Goal: Task Accomplishment & Management: Use online tool/utility

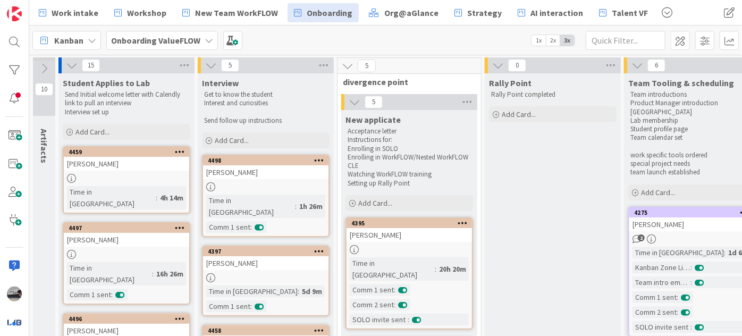
scroll to position [145, 15]
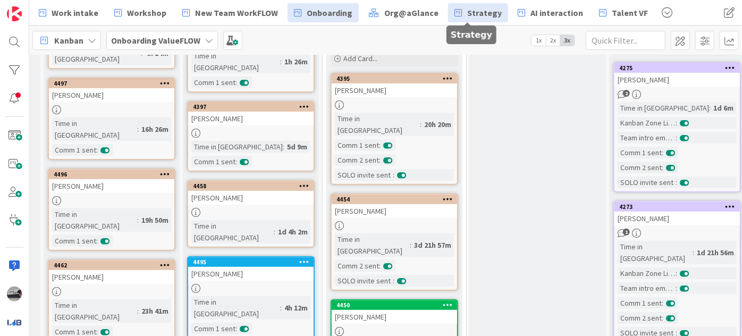
click at [473, 10] on span "Strategy" at bounding box center [484, 12] width 35 height 13
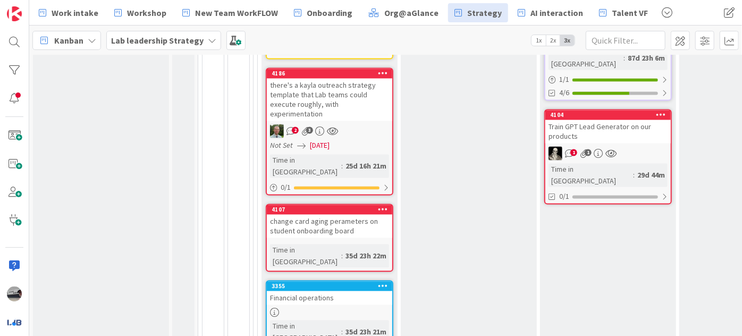
scroll to position [1110, 0]
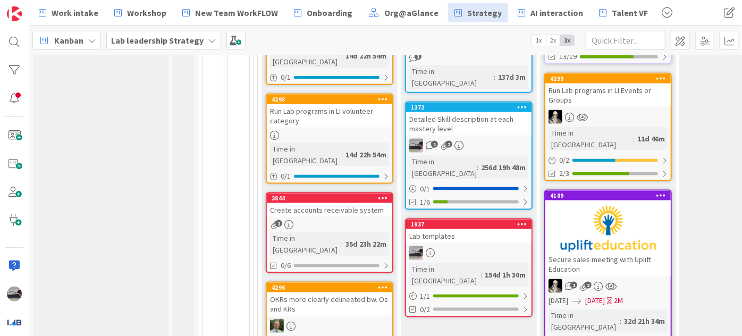
scroll to position [724, 0]
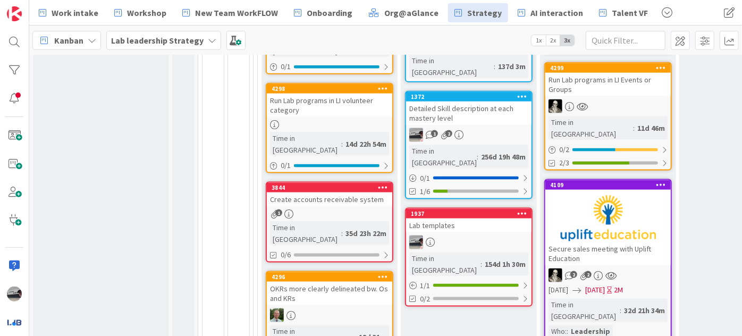
click at [162, 39] on b "Lab leadership Strategy" at bounding box center [157, 40] width 92 height 11
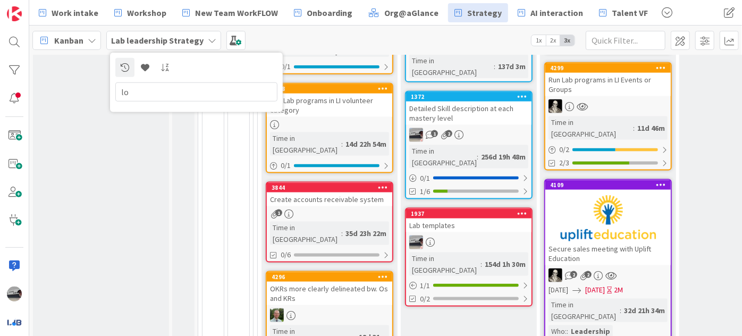
type input "l"
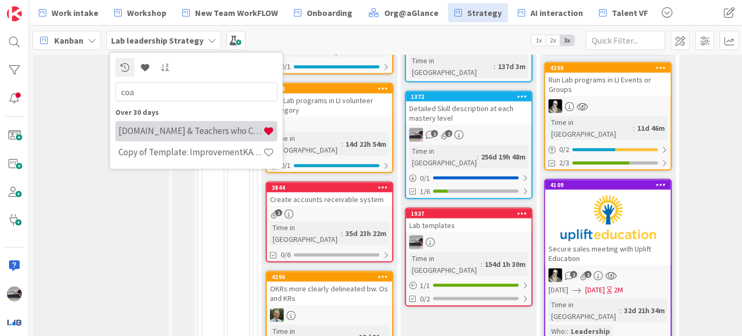
type input "coa"
click at [208, 135] on h4 "[DOMAIN_NAME] & Teachers who Coach: Lean Coffee Meeting" at bounding box center [190, 130] width 145 height 11
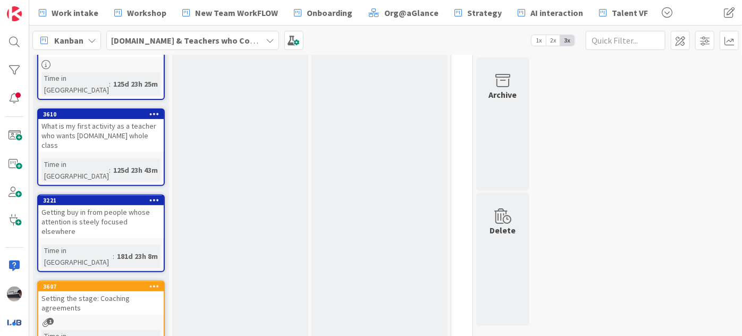
scroll to position [179, 0]
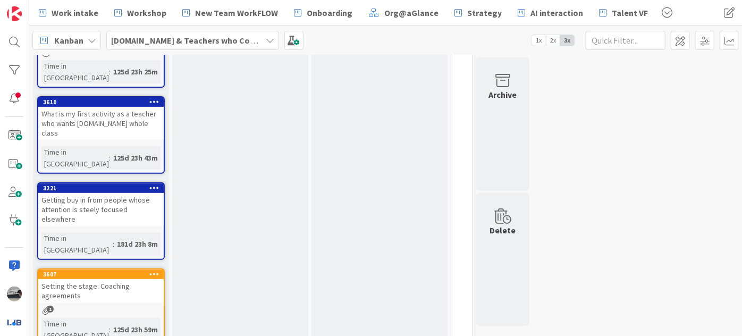
click at [257, 35] on b "[DOMAIN_NAME] & Teachers who Coach: Lean Coffee Meeting" at bounding box center [229, 40] width 236 height 11
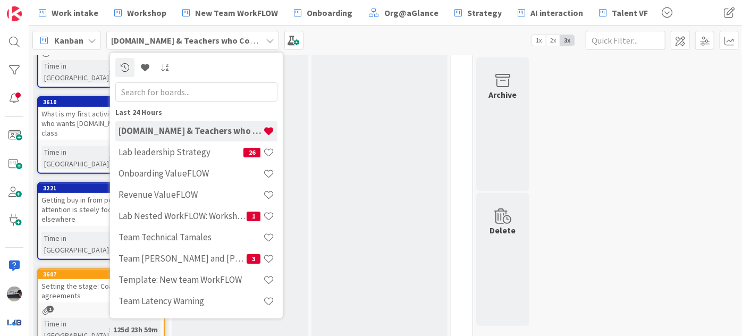
click at [202, 93] on input "text" at bounding box center [196, 91] width 162 height 19
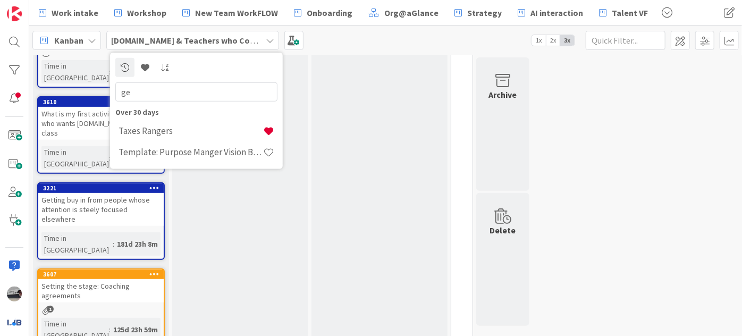
type input "g"
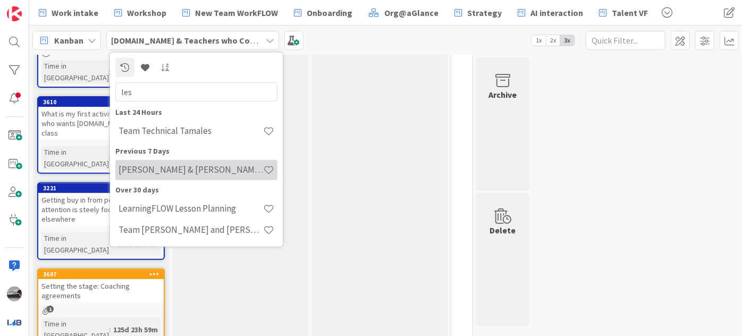
type input "les"
click at [246, 167] on h4 "[PERSON_NAME] & [PERSON_NAME]: New team WorkFLOW" at bounding box center [190, 169] width 145 height 11
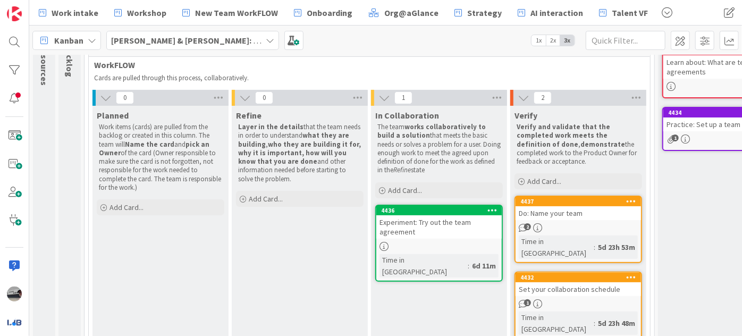
scroll to position [95, 0]
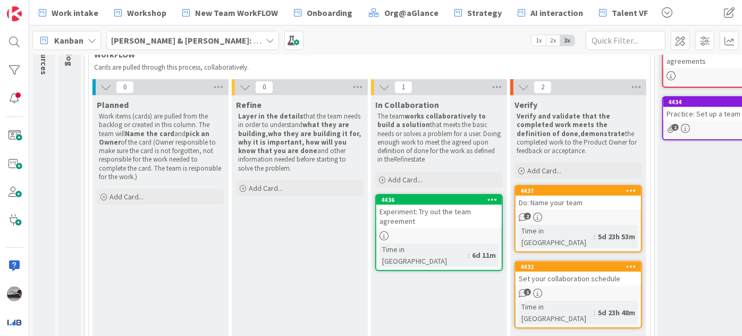
click at [601, 207] on div "Do: Name your team" at bounding box center [577, 203] width 125 height 14
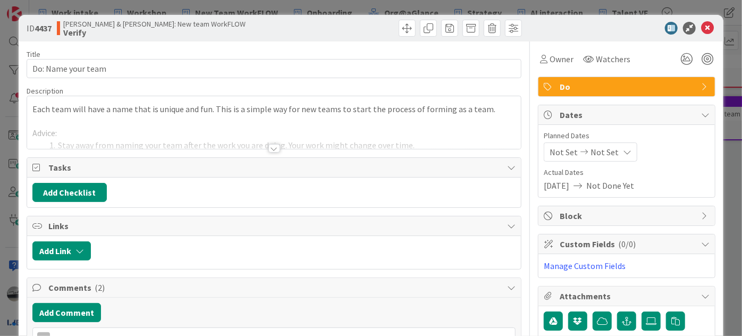
click at [268, 145] on div at bounding box center [274, 148] width 12 height 9
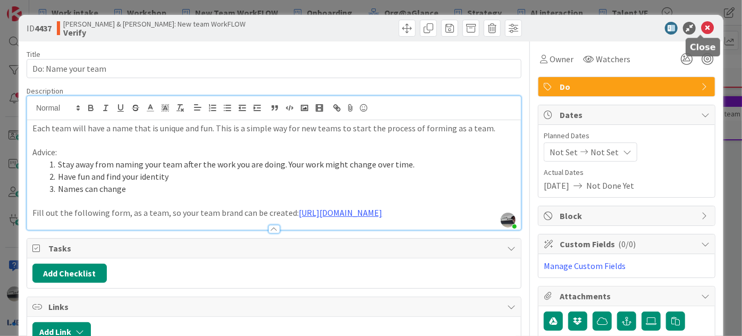
click at [702, 26] on icon at bounding box center [707, 28] width 13 height 13
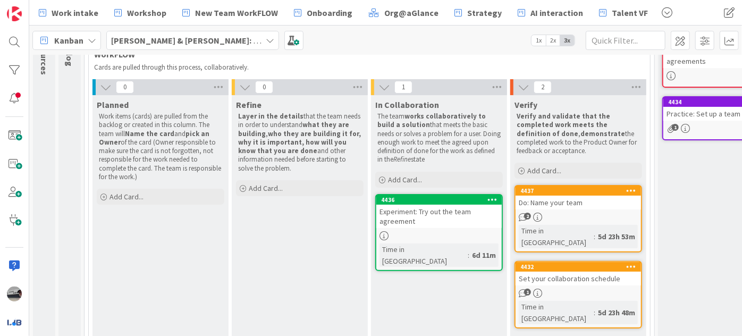
click at [566, 271] on div "Set your collaboration schedule" at bounding box center [577, 278] width 125 height 14
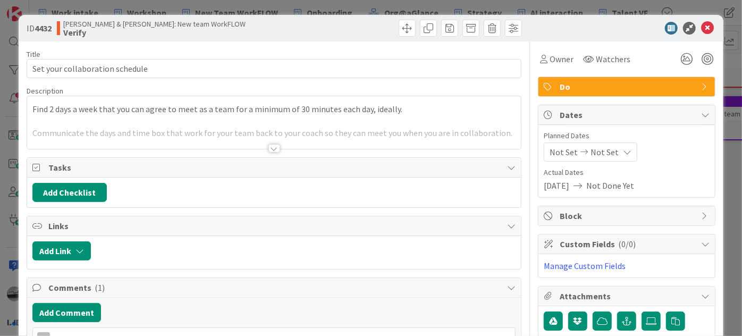
click at [268, 147] on div at bounding box center [274, 148] width 12 height 9
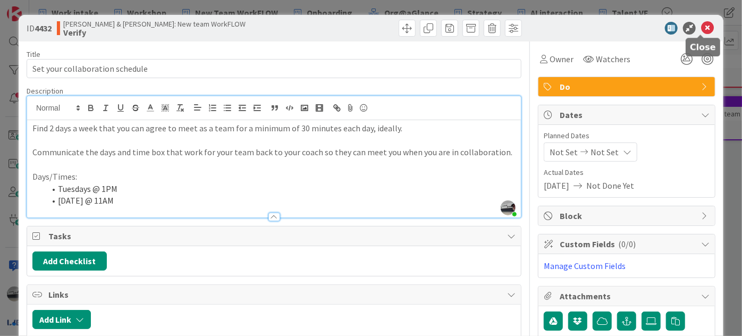
click at [702, 26] on icon at bounding box center [707, 28] width 13 height 13
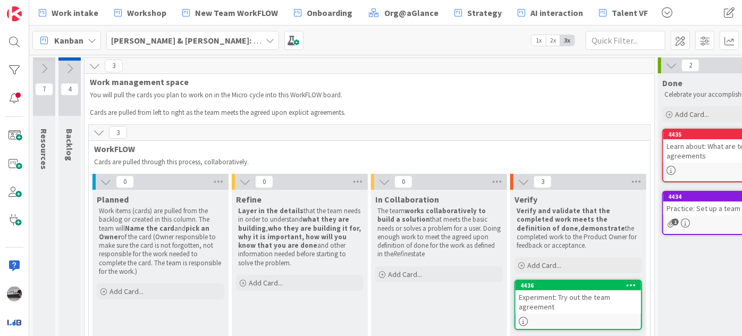
click at [104, 180] on icon at bounding box center [106, 182] width 12 height 12
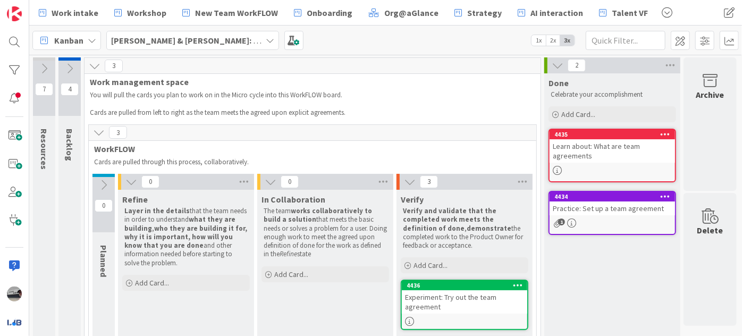
click at [128, 180] on icon at bounding box center [131, 182] width 12 height 12
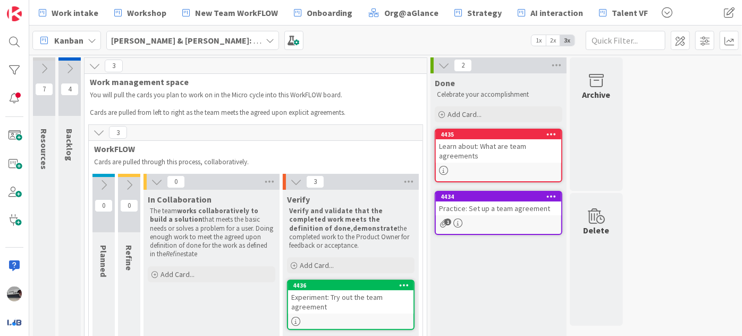
click at [153, 179] on icon at bounding box center [157, 182] width 12 height 12
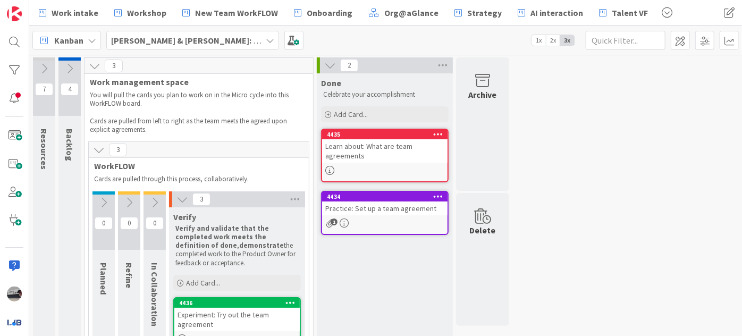
click at [184, 200] on icon at bounding box center [182, 199] width 12 height 12
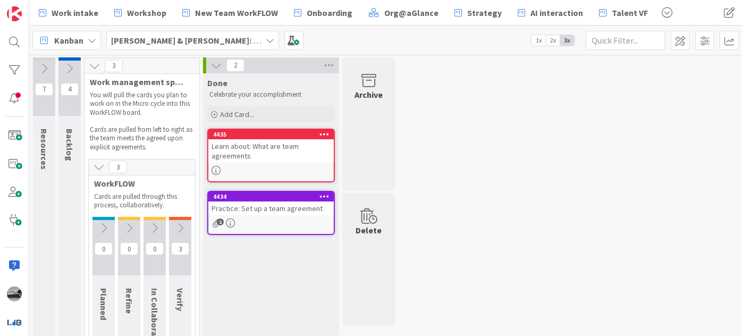
click at [99, 167] on icon at bounding box center [99, 167] width 12 height 12
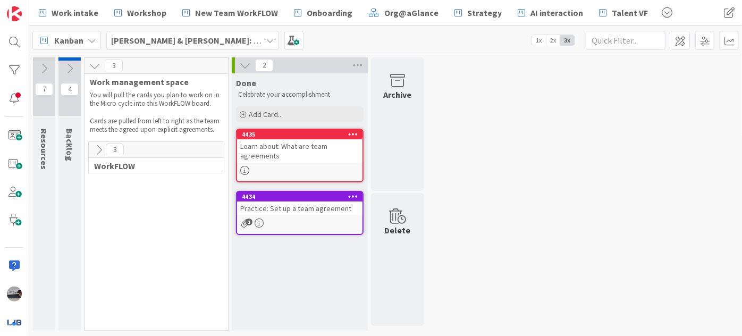
click at [99, 146] on icon at bounding box center [99, 150] width 12 height 12
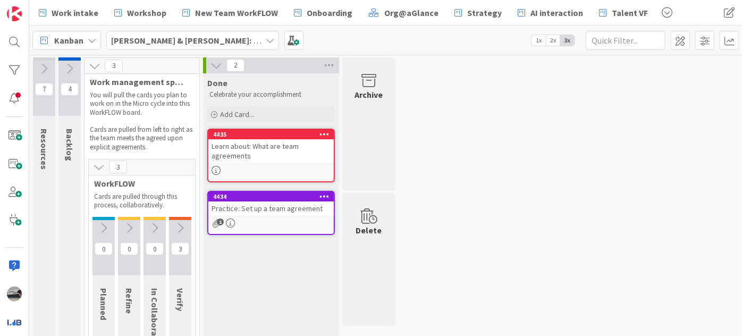
click at [184, 225] on icon at bounding box center [180, 228] width 12 height 12
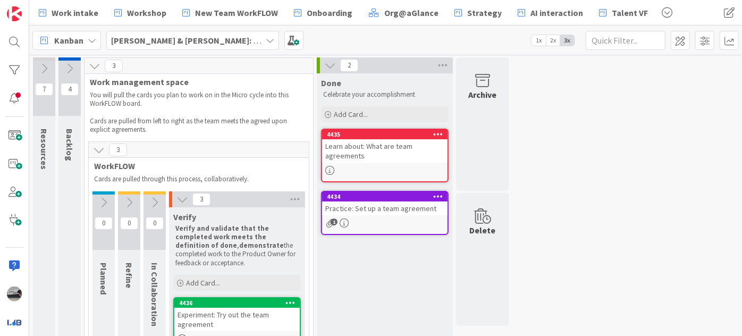
click at [156, 202] on icon at bounding box center [155, 203] width 12 height 12
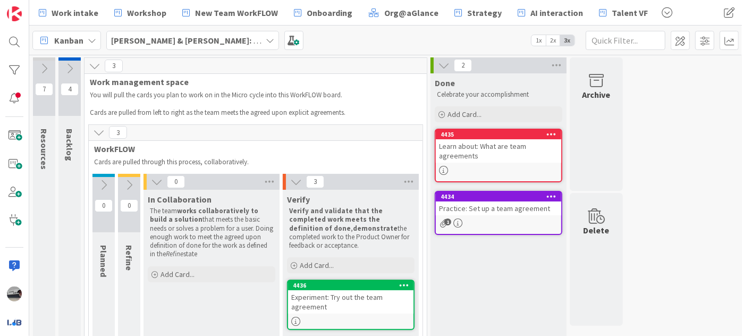
click at [132, 181] on icon at bounding box center [129, 185] width 12 height 12
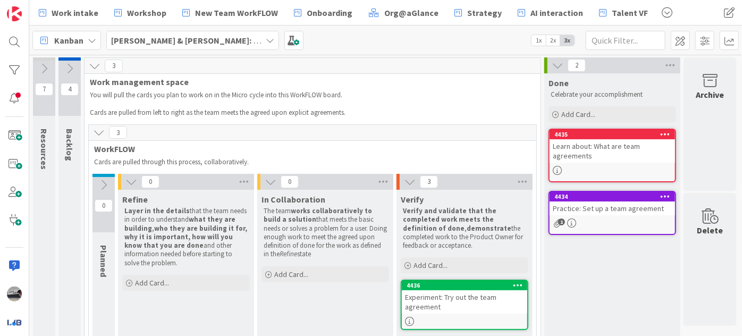
click at [99, 179] on icon at bounding box center [104, 185] width 12 height 12
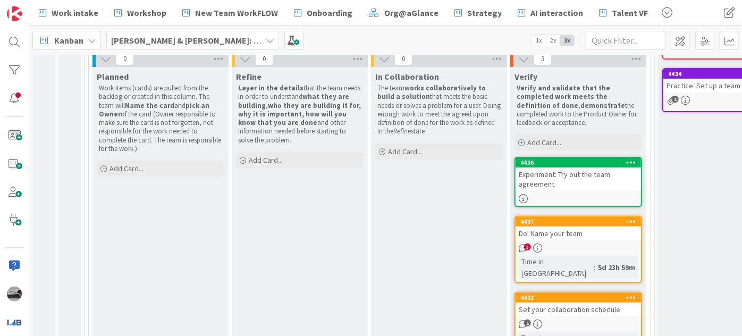
scroll to position [145, 0]
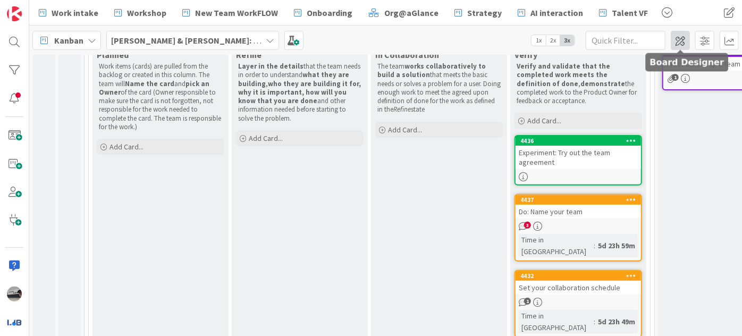
click at [677, 38] on span at bounding box center [679, 40] width 19 height 19
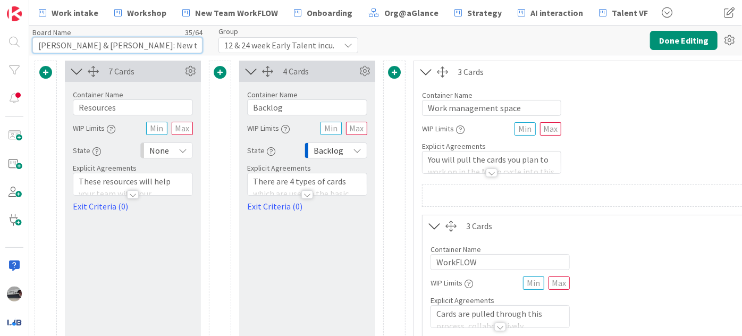
drag, startPoint x: 181, startPoint y: 44, endPoint x: 148, endPoint y: 42, distance: 32.4
click at [148, 42] on input "[PERSON_NAME] & [PERSON_NAME]: New team WorkFLOW" at bounding box center [117, 45] width 170 height 16
drag, startPoint x: 138, startPoint y: 45, endPoint x: 17, endPoint y: 43, distance: 121.1
click at [18, 43] on div "Work intake Workshop New Team WorkFLOW Onboarding Org@aGlance Strategy AI inter…" at bounding box center [371, 168] width 742 height 336
click at [65, 45] on input "Book Worm WorkFLOW" at bounding box center [117, 45] width 170 height 16
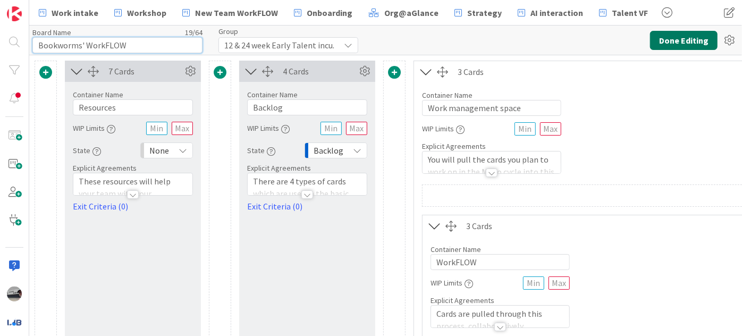
type input "Bookworms' WorkFLOW"
click at [676, 43] on button "Done Editing" at bounding box center [683, 40] width 67 height 19
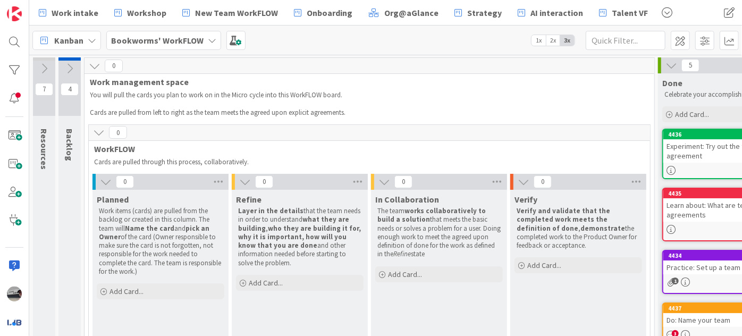
click at [69, 69] on icon at bounding box center [70, 69] width 12 height 12
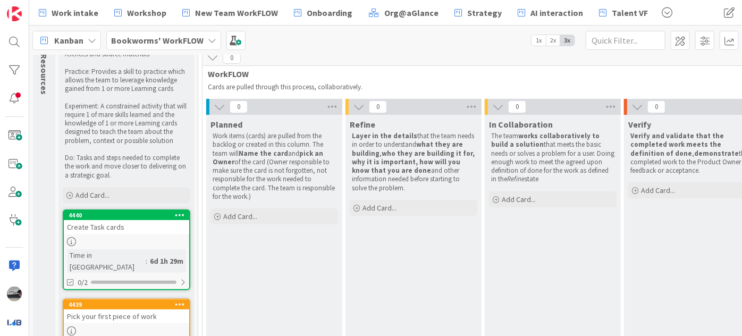
scroll to position [96, 0]
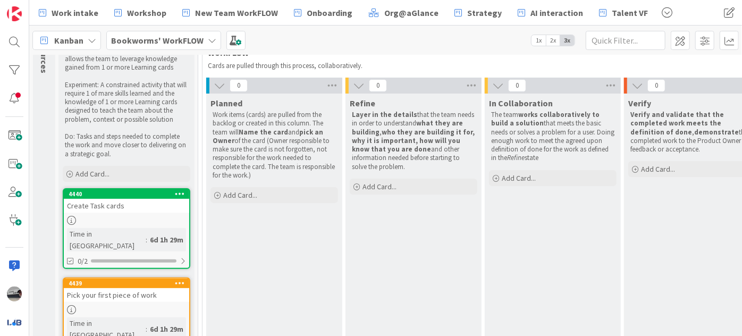
click at [98, 206] on div "Create Task cards" at bounding box center [126, 206] width 125 height 14
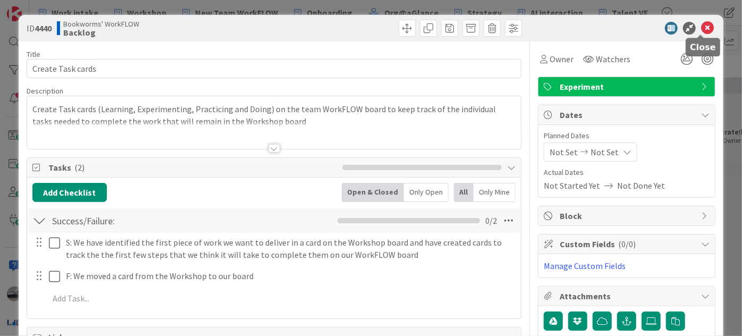
click at [701, 27] on icon at bounding box center [707, 28] width 13 height 13
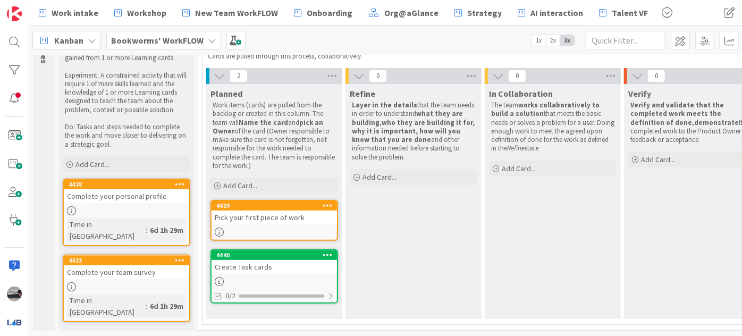
scroll to position [104, 0]
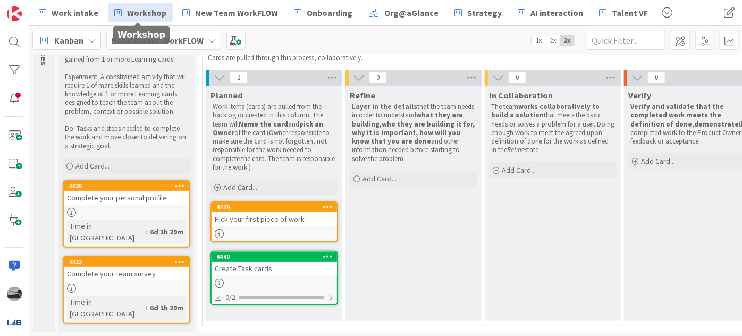
click at [142, 8] on span "Workshop" at bounding box center [146, 12] width 39 height 13
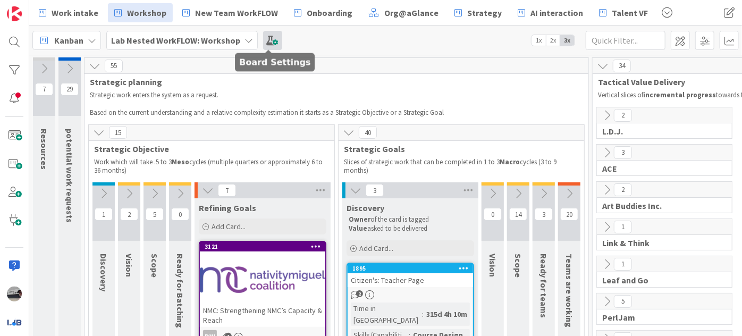
click at [263, 40] on span at bounding box center [272, 40] width 19 height 19
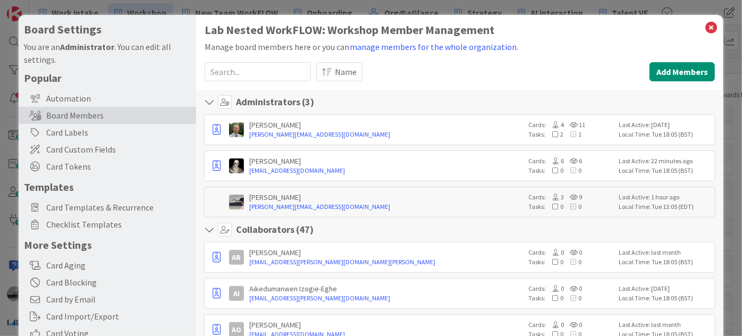
click at [248, 73] on input at bounding box center [258, 71] width 106 height 19
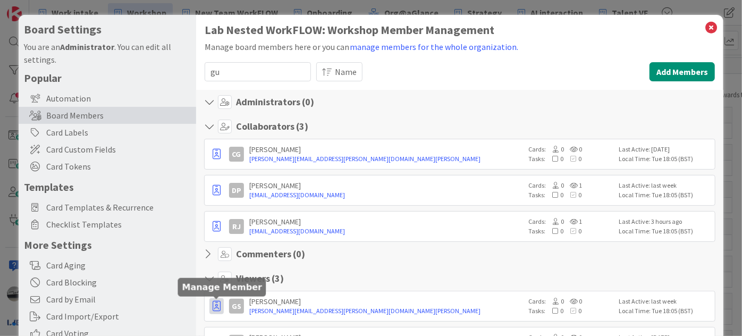
type input "gu"
click at [216, 307] on icon "button" at bounding box center [217, 306] width 8 height 11
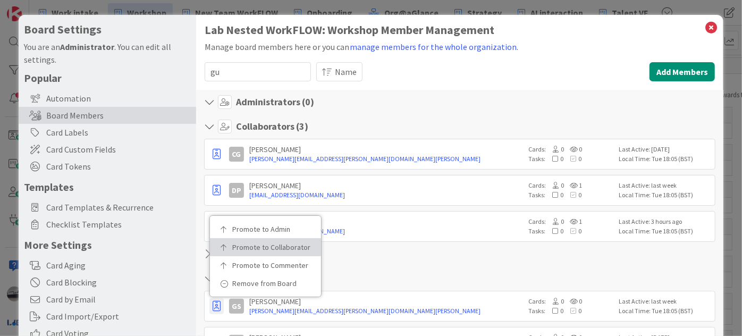
click at [285, 244] on p "Promote to Collaborator" at bounding box center [269, 246] width 74 height 7
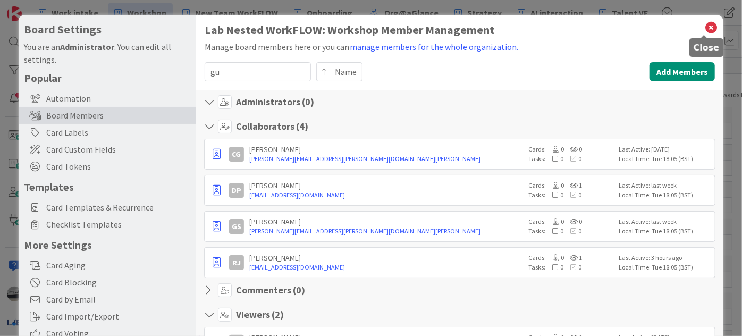
click at [704, 25] on icon at bounding box center [711, 27] width 14 height 15
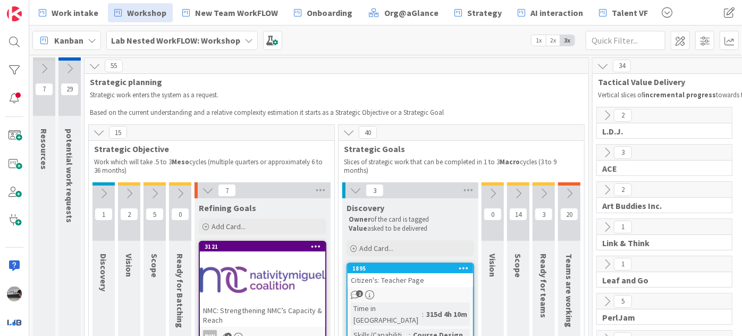
click at [239, 39] on div "Lab Nested WorkFLOW: Workshop" at bounding box center [181, 40] width 151 height 19
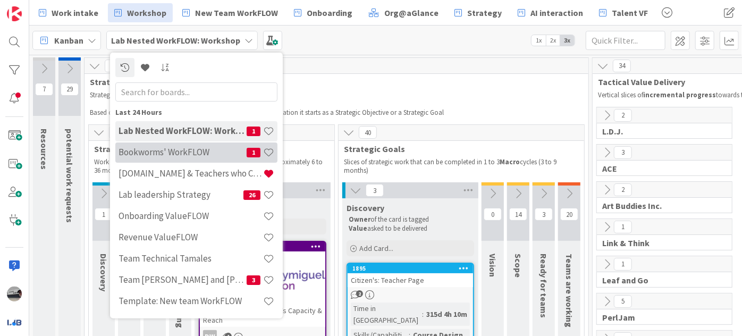
click at [191, 152] on h4 "Bookworms' WorkFLOW" at bounding box center [182, 152] width 128 height 11
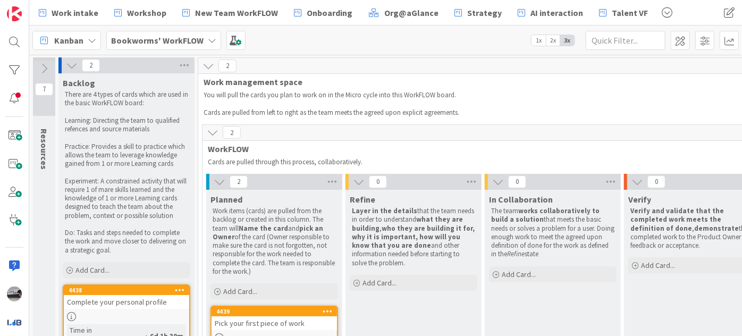
click at [199, 36] on b "Bookworms' WorkFLOW" at bounding box center [157, 40] width 92 height 11
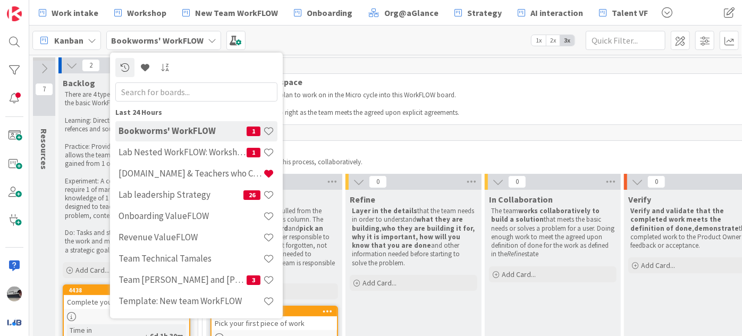
click at [442, 98] on p "You will pull the cards you plan to work on in the Micro cycle into this WorkFL…" at bounding box center [476, 95] width 546 height 9
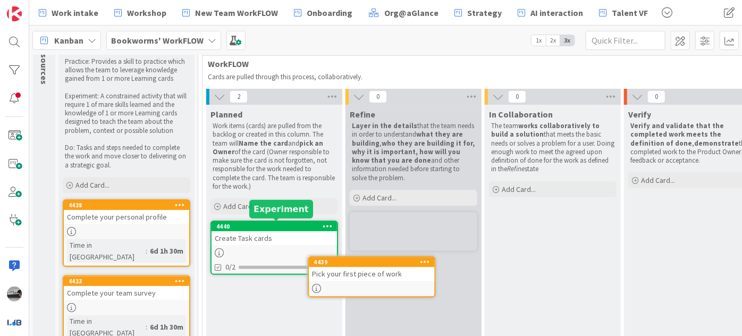
scroll to position [88, 0]
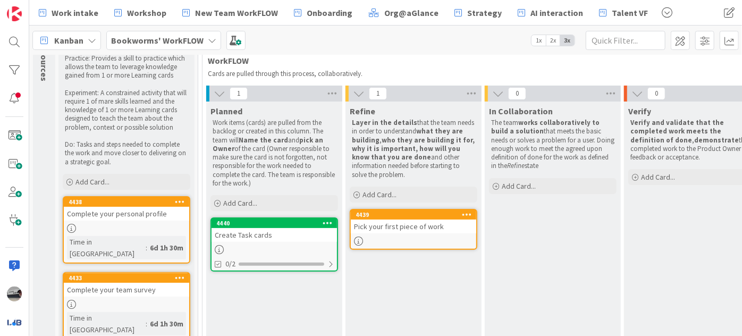
click at [415, 226] on div "Pick your first piece of work" at bounding box center [413, 226] width 125 height 14
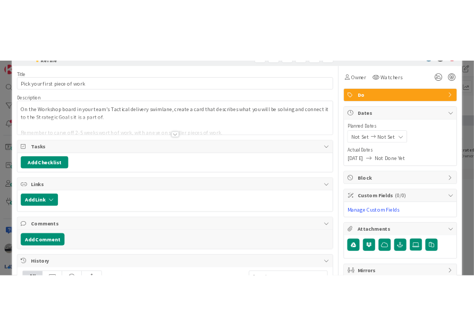
scroll to position [48, 0]
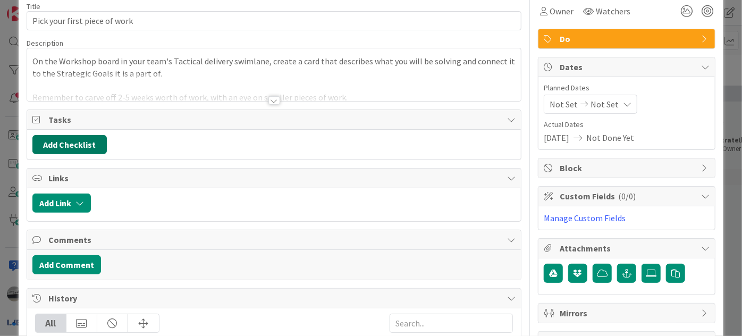
click at [81, 143] on button "Add Checklist" at bounding box center [69, 144] width 74 height 19
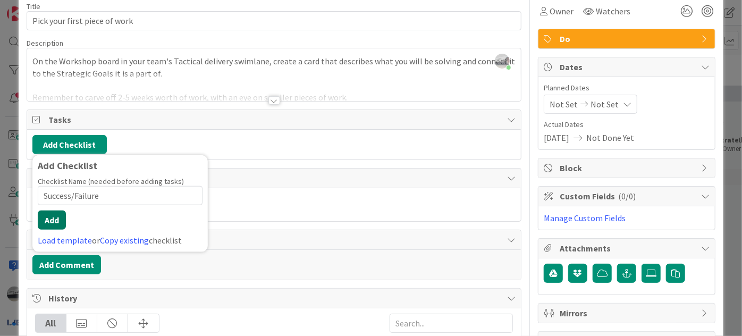
type input "Success/Failure"
click at [47, 220] on button "Add" at bounding box center [52, 219] width 28 height 19
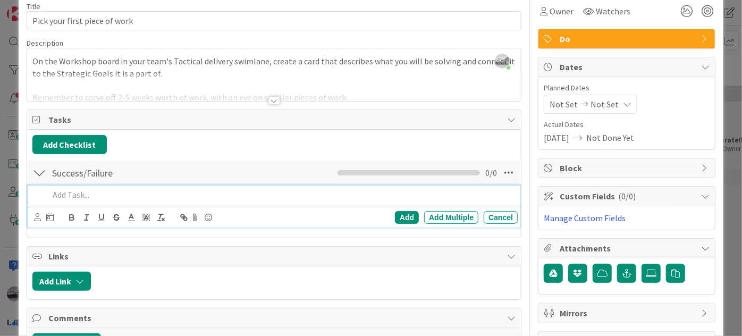
click at [98, 192] on p at bounding box center [281, 195] width 464 height 12
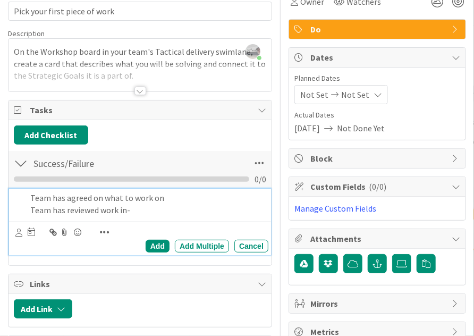
click at [113, 200] on p "Team has agreed on what to work on" at bounding box center [147, 198] width 234 height 12
click at [129, 208] on p "Team has reviewed work in-" at bounding box center [147, 210] width 234 height 12
click at [130, 204] on p "Team has reviewed work in flight" at bounding box center [147, 210] width 234 height 12
click at [163, 206] on p "Team has reviewed work in-flight" at bounding box center [147, 210] width 234 height 12
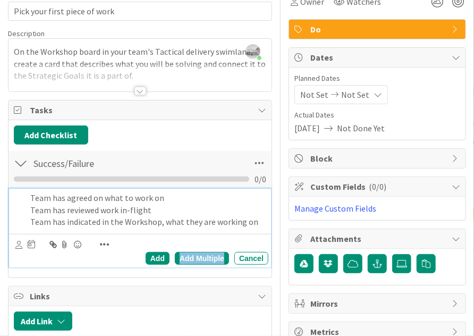
click at [201, 253] on div "Add Multiple" at bounding box center [202, 258] width 54 height 13
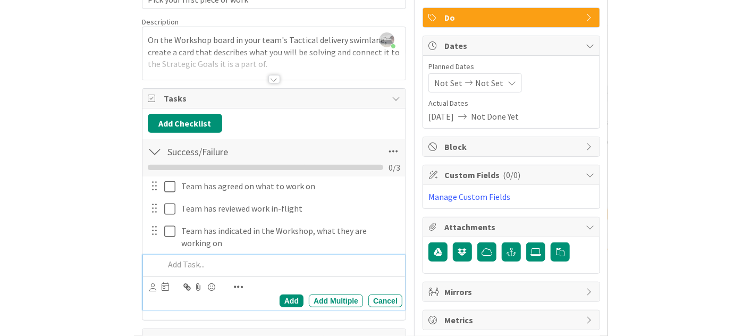
scroll to position [11, 0]
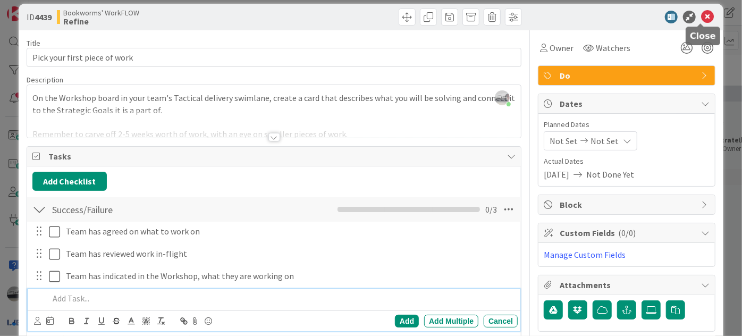
click at [703, 14] on icon at bounding box center [707, 17] width 13 height 13
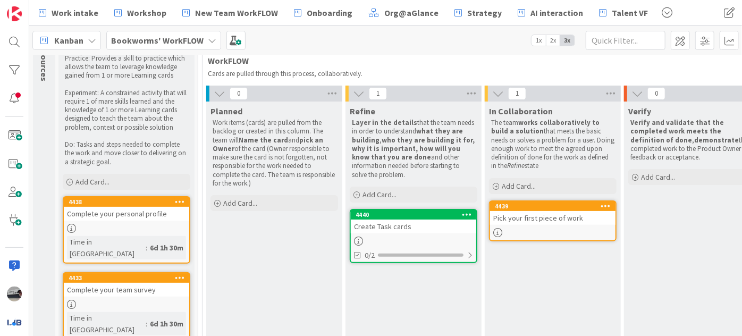
click at [427, 226] on div "Create Task cards" at bounding box center [413, 226] width 125 height 14
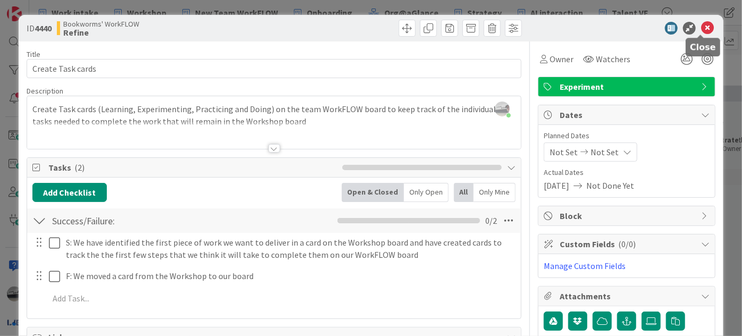
click at [701, 22] on icon at bounding box center [707, 28] width 13 height 13
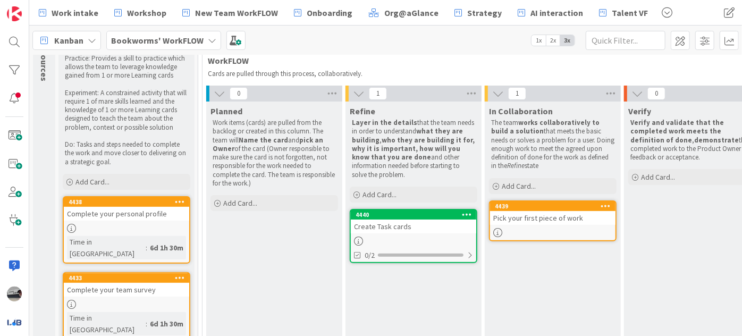
click at [419, 229] on div "Create Task cards" at bounding box center [413, 226] width 125 height 14
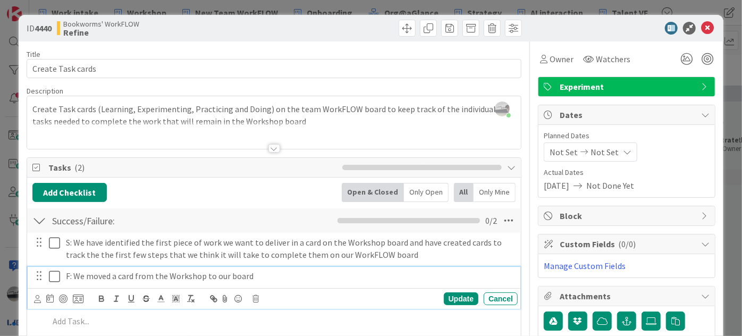
click at [180, 275] on p "F: We moved a card from the Workshop to our board" at bounding box center [289, 276] width 447 height 12
click at [296, 274] on p "F: We moved a card from the Workshop to our board" at bounding box center [289, 276] width 447 height 12
click at [444, 298] on div "Update" at bounding box center [461, 298] width 35 height 13
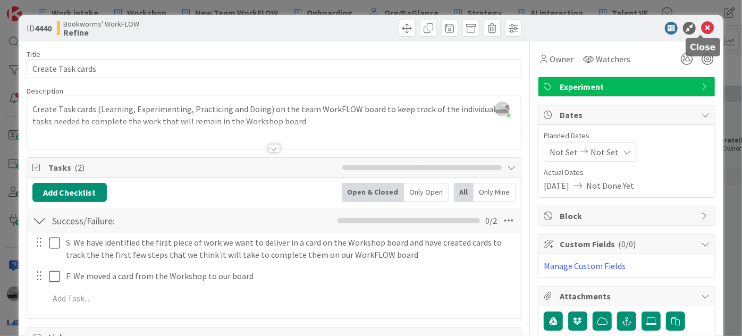
click at [701, 25] on icon at bounding box center [707, 28] width 13 height 13
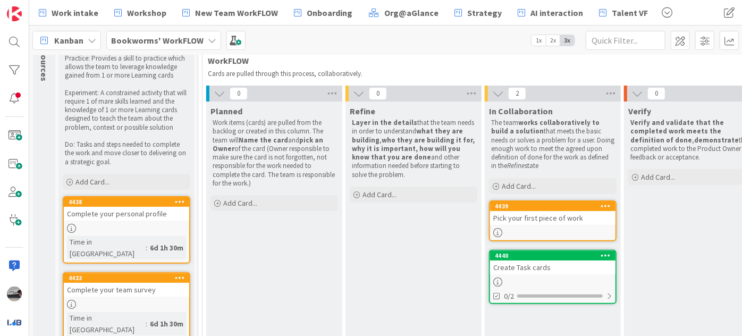
click at [184, 35] on b "Bookworms' WorkFLOW" at bounding box center [157, 40] width 92 height 11
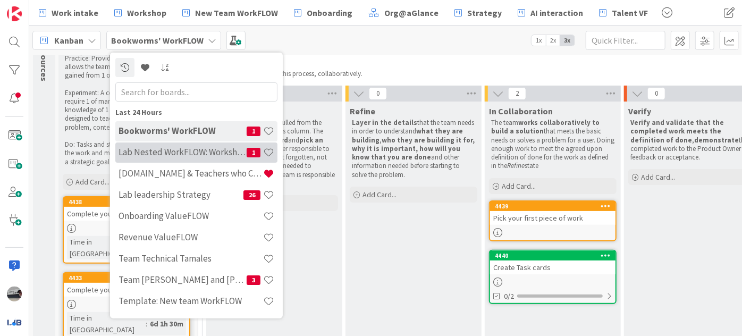
click at [197, 144] on div "Lab Nested WorkFLOW: Workshop 1" at bounding box center [196, 152] width 162 height 20
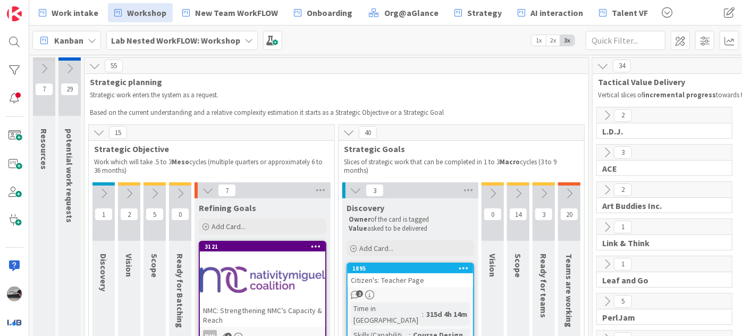
click at [205, 186] on icon at bounding box center [208, 190] width 12 height 12
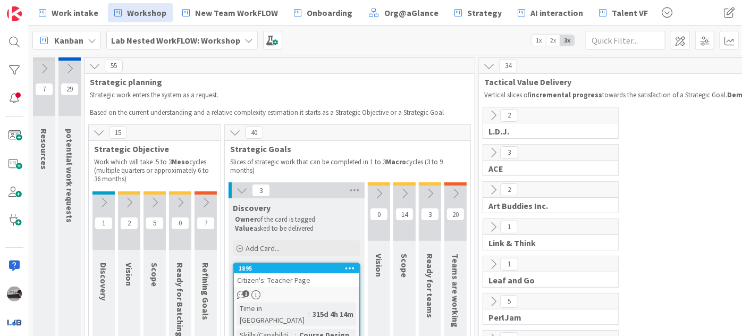
click at [239, 189] on icon at bounding box center [242, 190] width 12 height 12
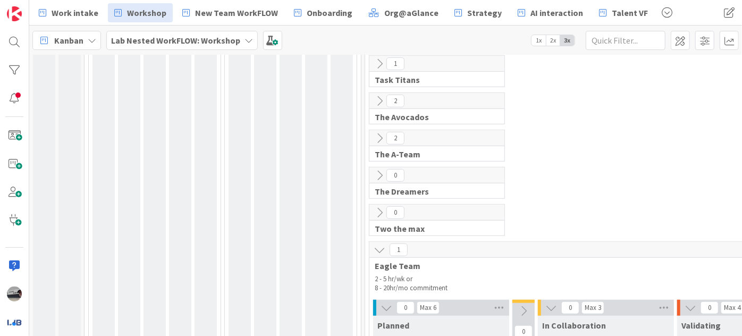
scroll to position [435, 0]
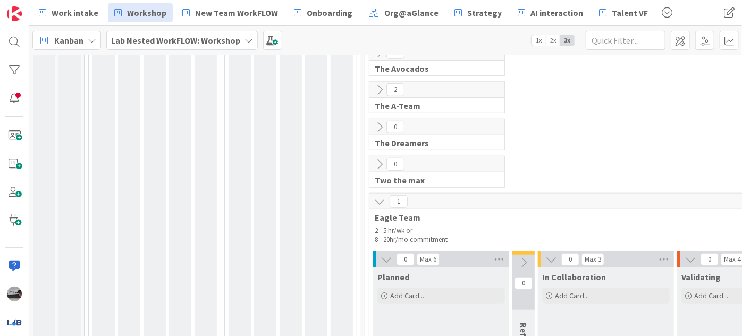
click at [378, 198] on icon at bounding box center [379, 202] width 12 height 12
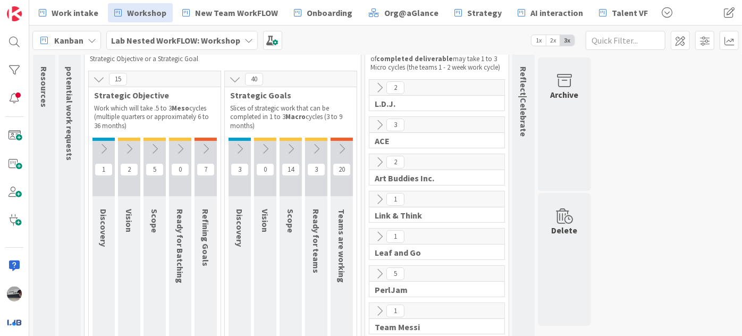
scroll to position [40, 0]
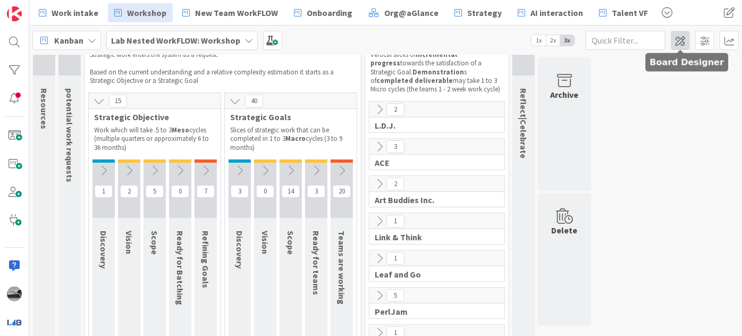
click at [683, 40] on span at bounding box center [679, 40] width 19 height 19
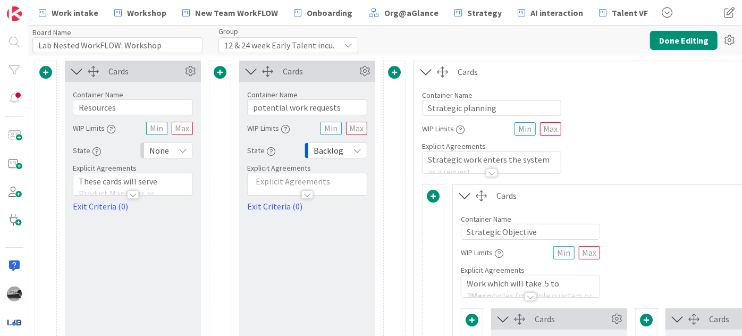
type input "Lab Nested WorkFLOW: Workshop"
click at [467, 193] on icon at bounding box center [465, 196] width 18 height 14
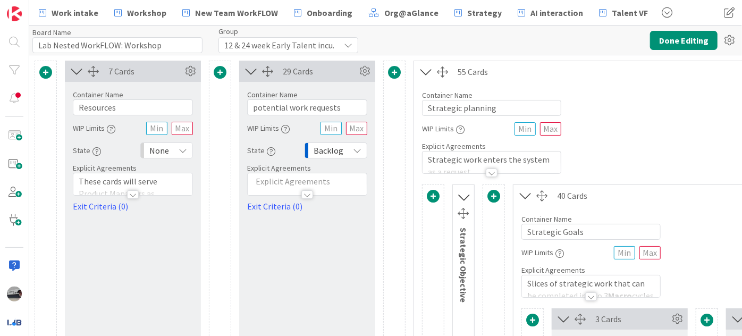
click at [523, 191] on icon at bounding box center [525, 196] width 18 height 14
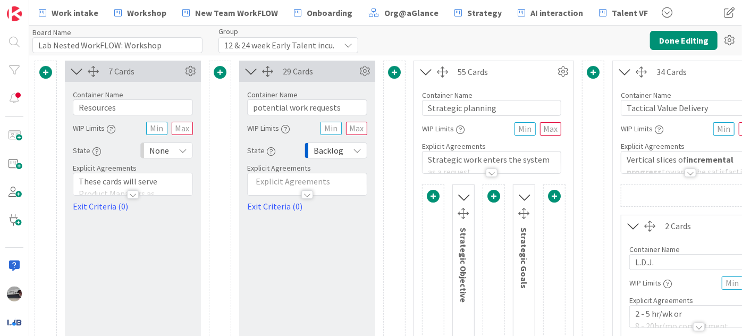
click at [425, 72] on icon at bounding box center [426, 72] width 18 height 14
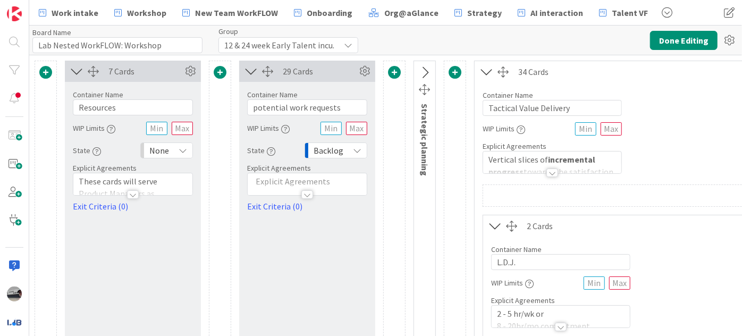
click at [253, 69] on icon at bounding box center [251, 71] width 18 height 14
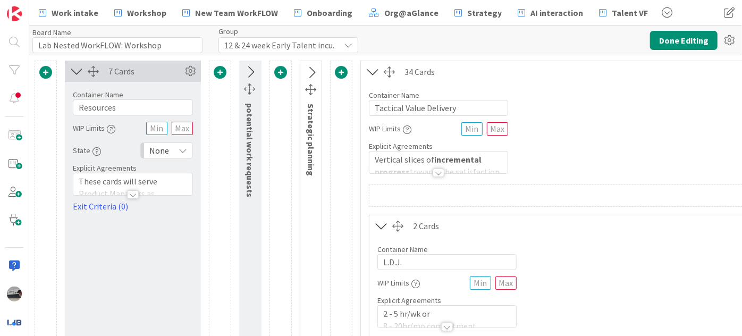
click at [70, 72] on icon at bounding box center [77, 71] width 18 height 14
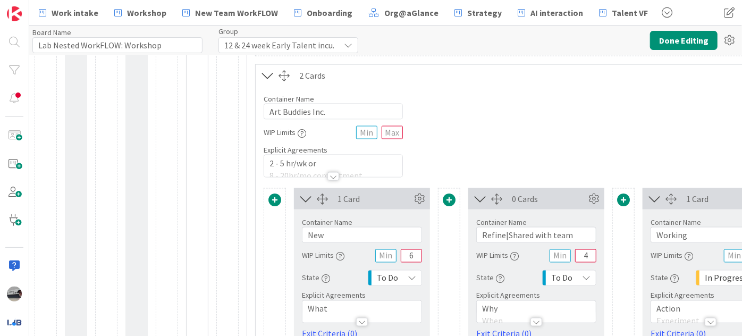
scroll to position [772, 0]
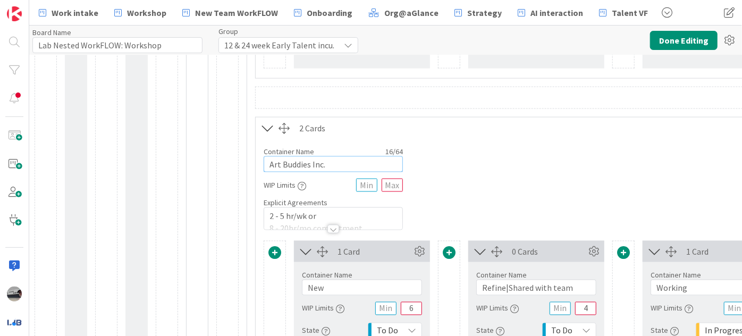
drag, startPoint x: 343, startPoint y: 157, endPoint x: 194, endPoint y: 144, distance: 149.3
type input "Bookworms"
click at [682, 44] on button "Done Editing" at bounding box center [683, 40] width 67 height 19
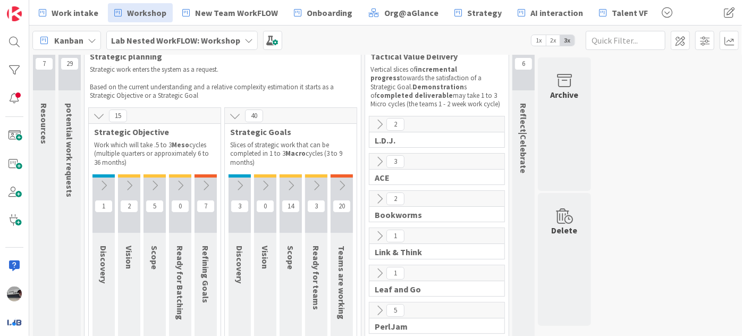
scroll to position [48, 0]
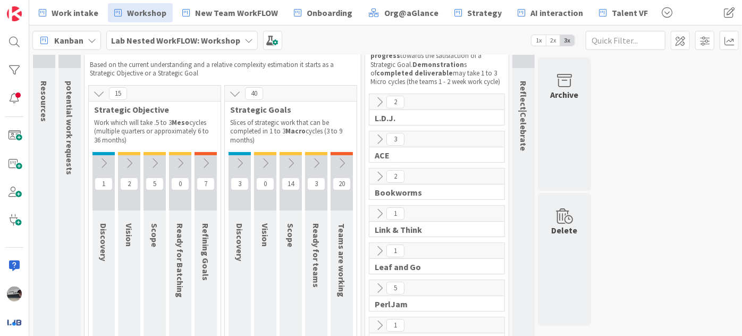
click at [312, 163] on icon at bounding box center [316, 163] width 12 height 12
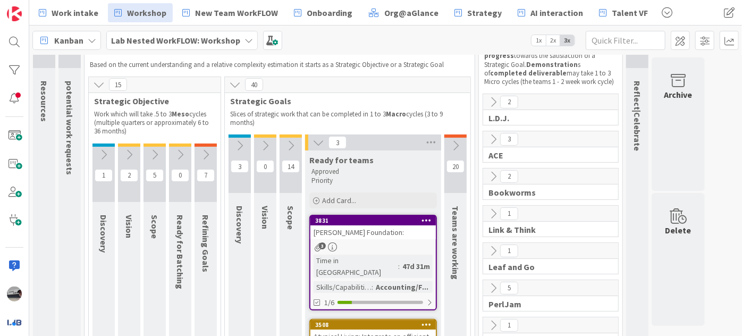
click at [458, 142] on icon at bounding box center [455, 146] width 12 height 12
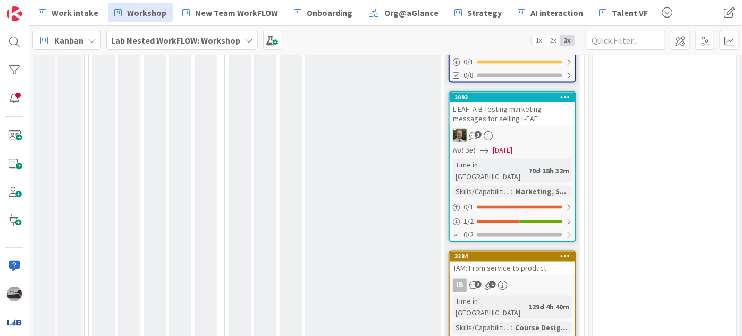
scroll to position [843, 0]
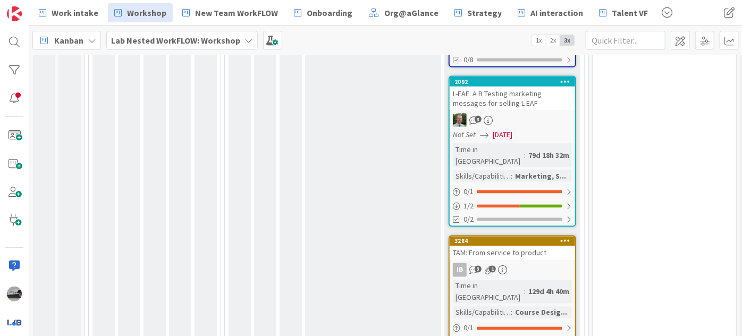
click at [505, 246] on div "TAM: From service to product" at bounding box center [511, 253] width 125 height 14
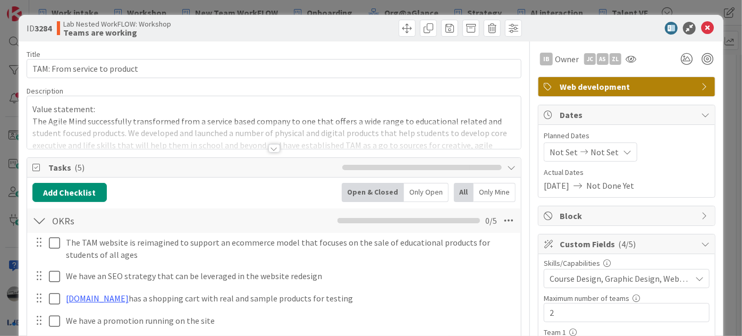
scroll to position [145, 0]
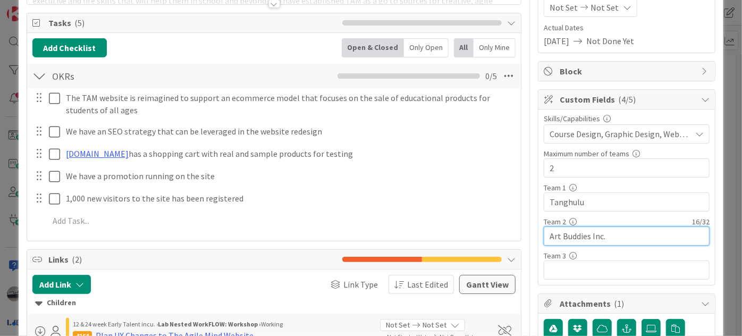
drag, startPoint x: 615, startPoint y: 234, endPoint x: 495, endPoint y: 219, distance: 120.5
click at [701, 100] on icon at bounding box center [705, 99] width 9 height 9
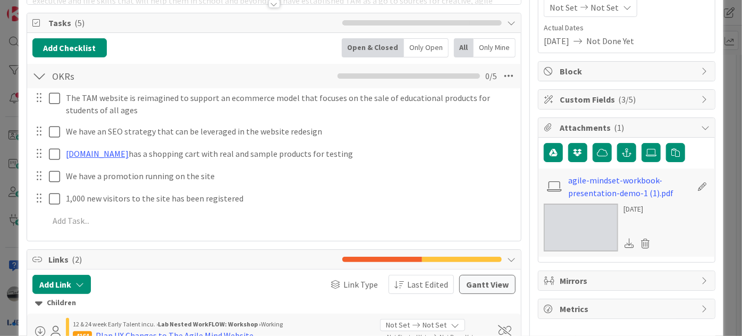
click at [701, 95] on icon at bounding box center [705, 99] width 9 height 9
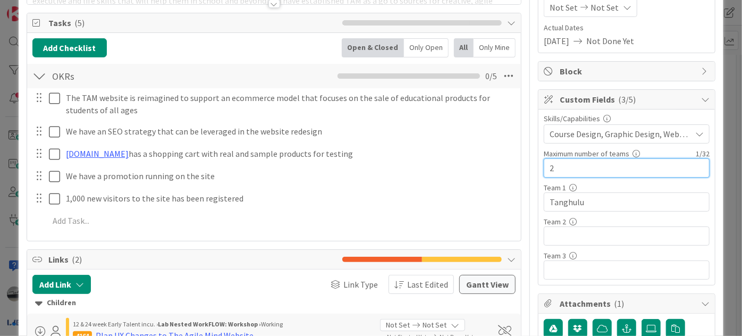
click at [553, 164] on input "2" at bounding box center [626, 167] width 166 height 19
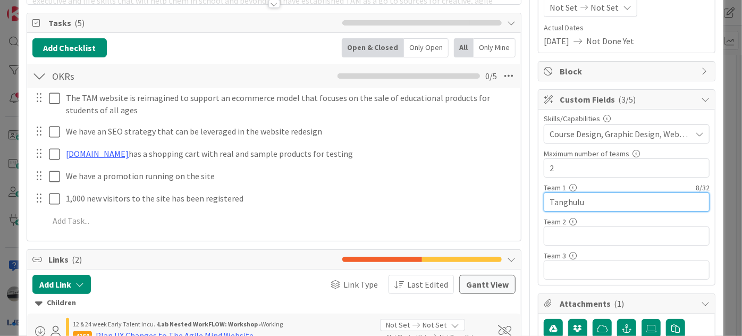
click at [599, 200] on input "Tanghulu" at bounding box center [626, 201] width 166 height 19
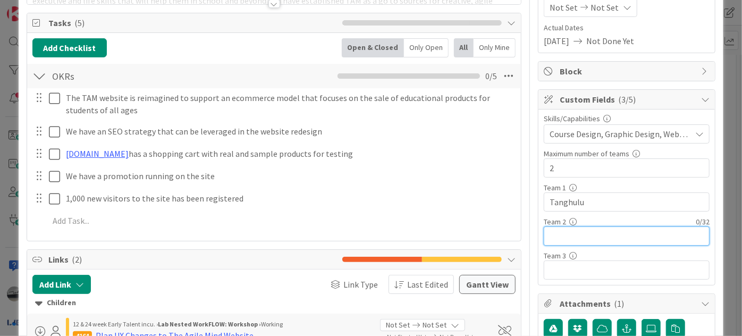
click at [583, 233] on input "text" at bounding box center [626, 235] width 166 height 19
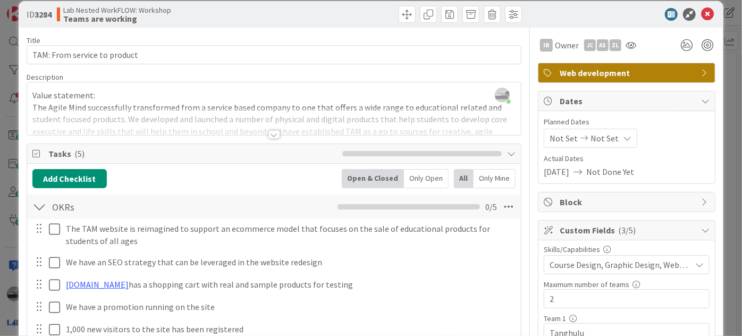
scroll to position [0, 0]
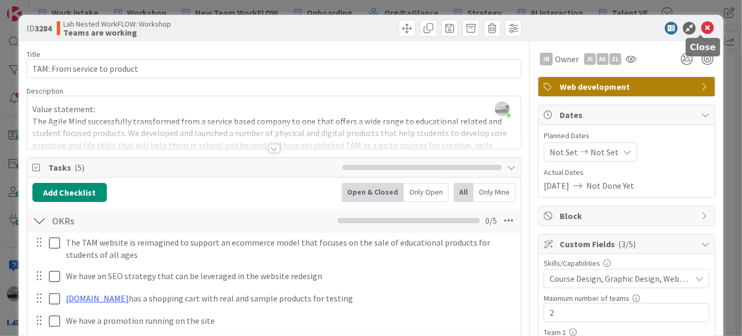
click at [703, 29] on icon at bounding box center [707, 28] width 13 height 13
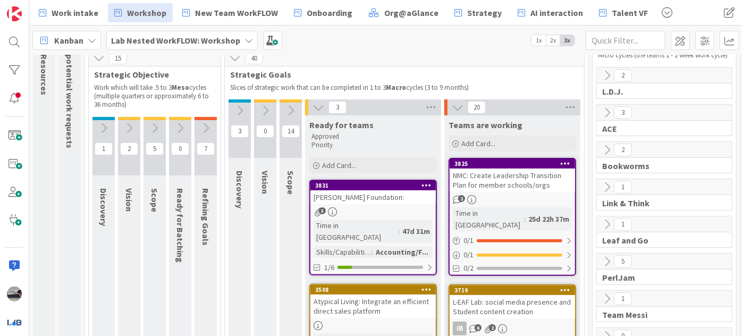
scroll to position [71, 0]
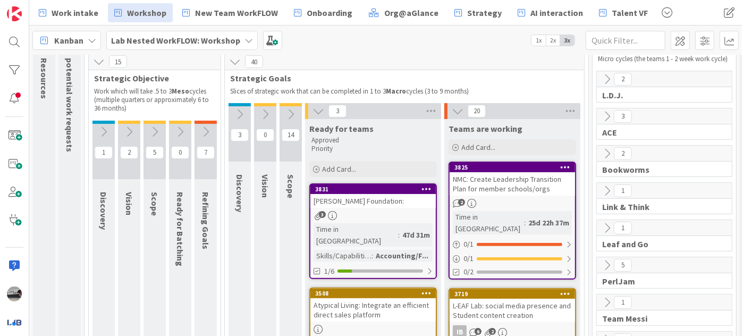
click at [317, 105] on icon at bounding box center [318, 111] width 12 height 12
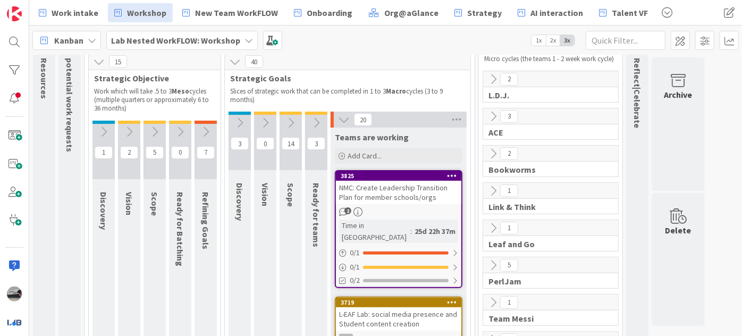
click at [340, 116] on icon at bounding box center [344, 120] width 12 height 12
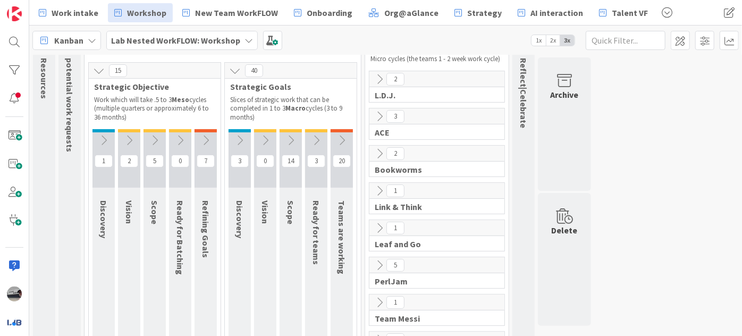
click at [380, 150] on icon at bounding box center [379, 154] width 12 height 12
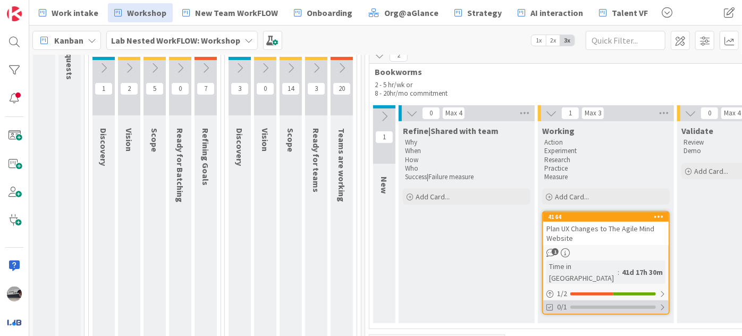
scroll to position [167, 0]
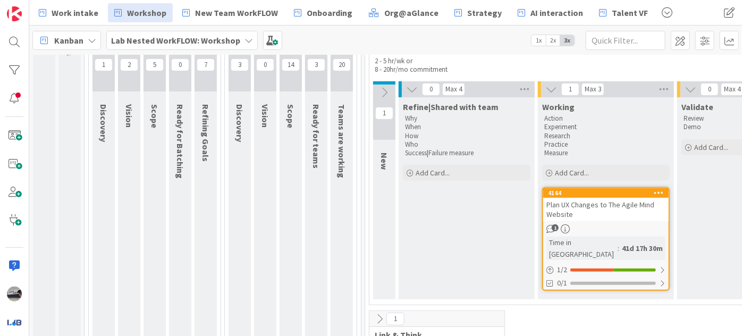
click at [387, 93] on icon at bounding box center [384, 93] width 12 height 12
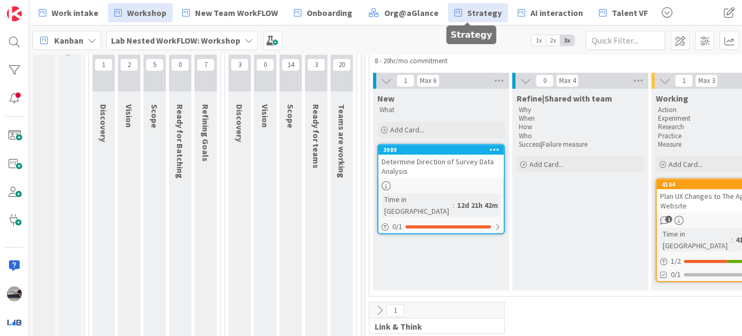
click at [474, 16] on span "Strategy" at bounding box center [484, 12] width 35 height 13
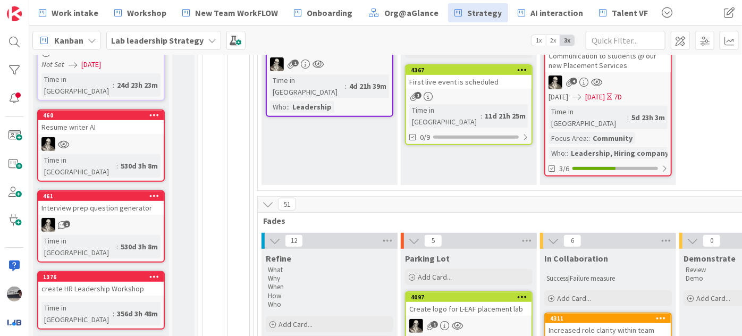
scroll to position [290, 0]
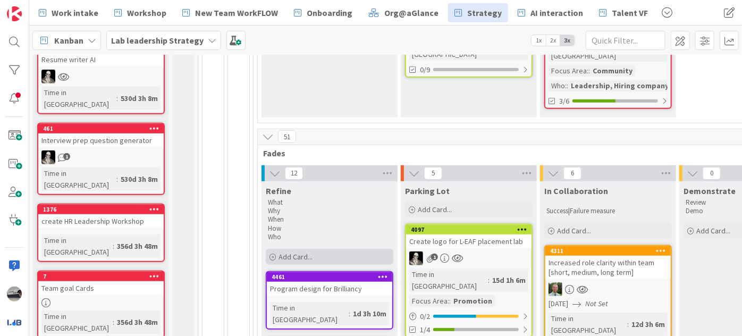
click at [349, 249] on div "Add Card..." at bounding box center [330, 257] width 128 height 16
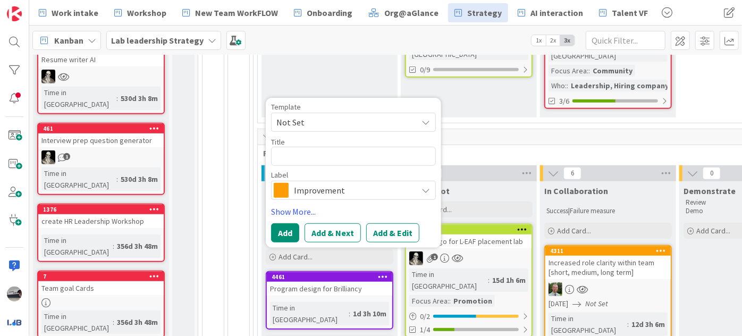
click at [327, 184] on span "Improvement" at bounding box center [353, 190] width 118 height 15
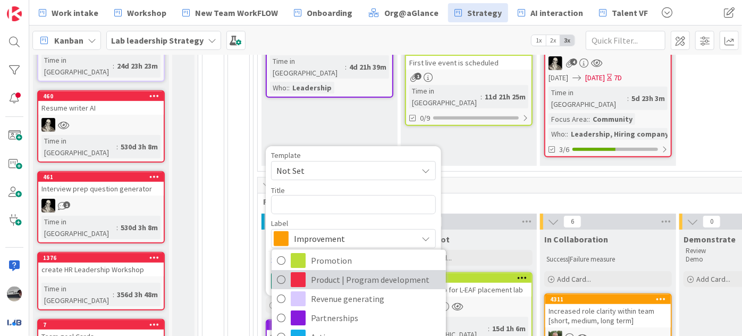
scroll to position [35, 0]
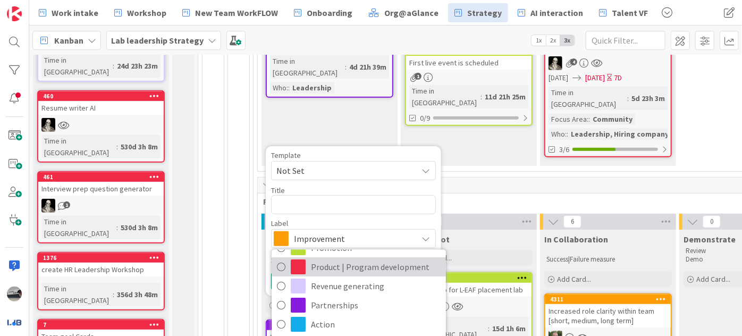
click at [395, 259] on span "Product | Program development" at bounding box center [376, 267] width 130 height 16
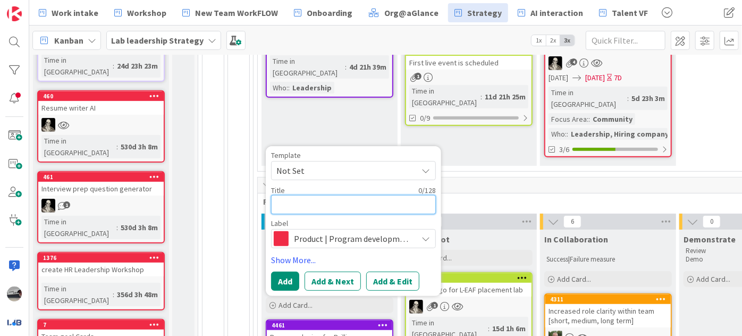
click at [304, 195] on textarea at bounding box center [353, 204] width 165 height 19
type textarea "x"
type textarea "L"
type textarea "x"
type textarea "La"
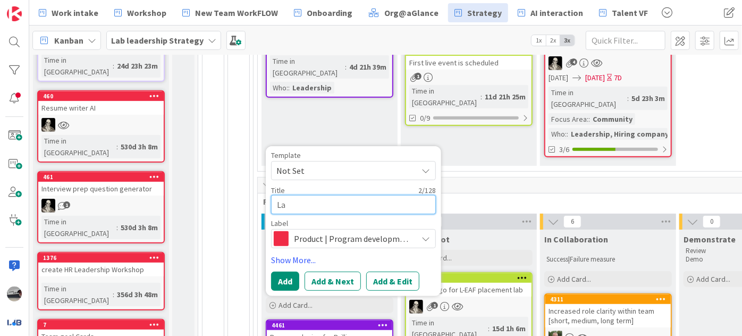
type textarea "x"
type textarea "Lab"
type textarea "x"
type textarea "Lab"
type textarea "x"
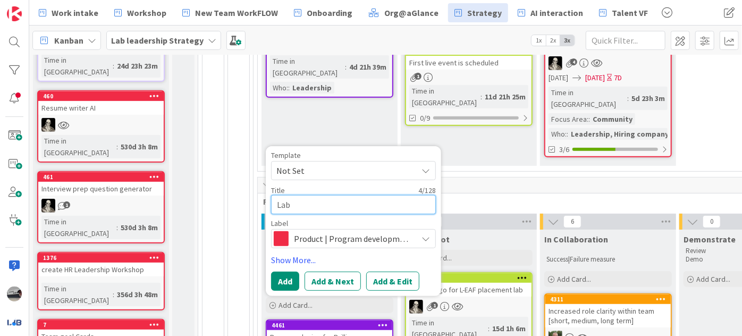
type textarea "Lab c"
type textarea "x"
type textarea "Lab co"
type textarea "x"
type textarea "Lab coa"
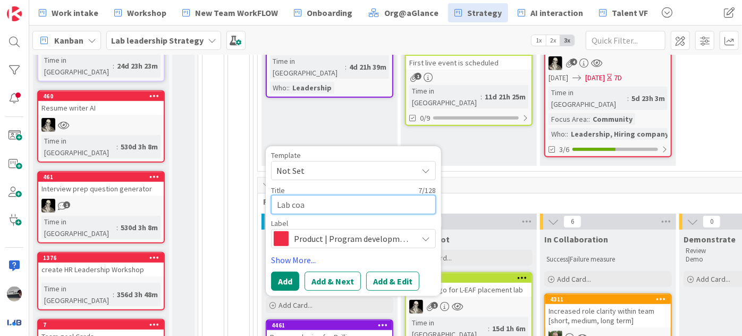
type textarea "x"
type textarea "Lab coac"
type textarea "x"
type textarea "Lab coach"
type textarea "x"
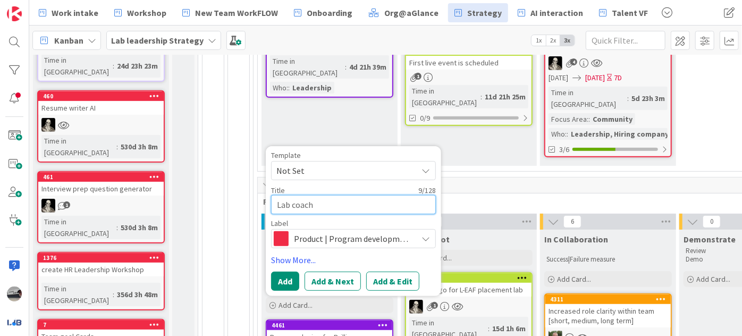
type textarea "Lab coachi"
type textarea "x"
type textarea "Lab coachin"
type textarea "x"
type textarea "Lab coaching"
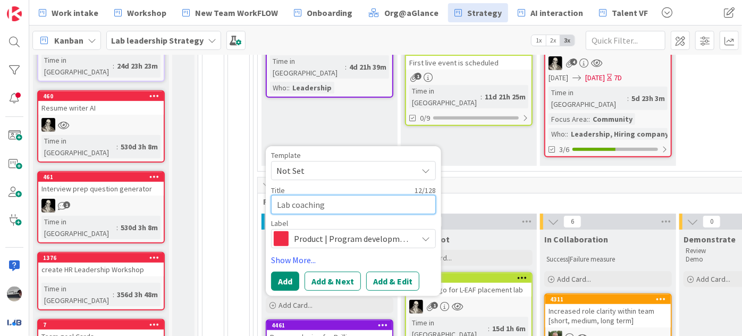
type textarea "x"
type textarea "Lab coaching"
type textarea "x"
type textarea "Lab coaching s"
type textarea "x"
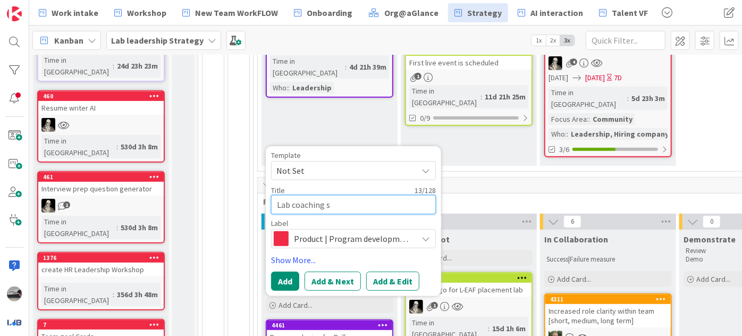
type textarea "Lab coaching sy"
type textarea "x"
type textarea "Lab coaching sys"
type textarea "x"
type textarea "Lab coaching syst"
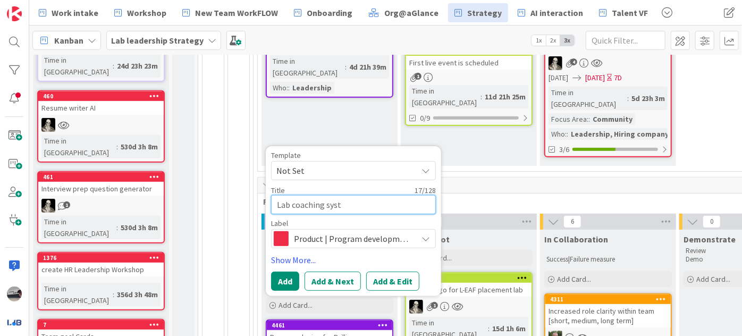
type textarea "x"
type textarea "Lab coaching syste"
type textarea "x"
type textarea "Lab coaching system"
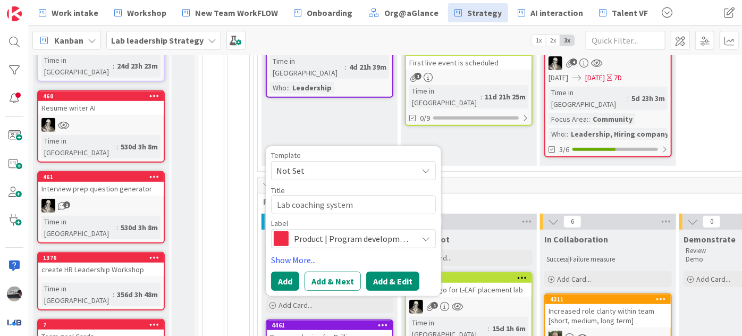
click at [402, 271] on button "Add & Edit" at bounding box center [392, 280] width 53 height 19
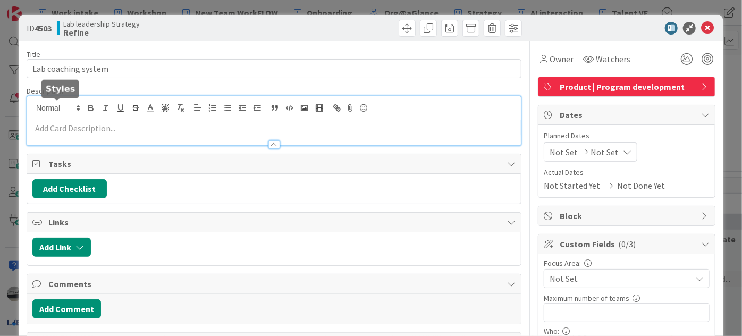
click at [69, 104] on div at bounding box center [274, 120] width 494 height 49
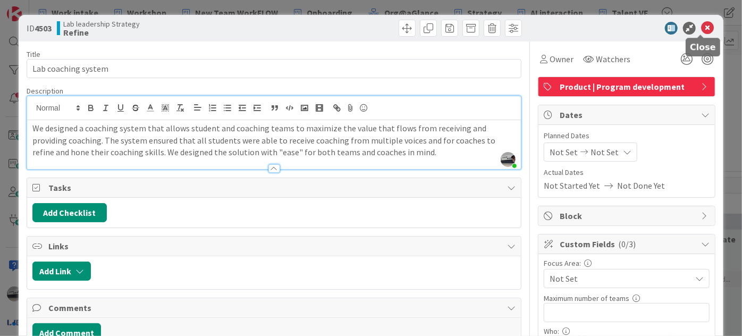
click at [701, 26] on icon at bounding box center [707, 28] width 13 height 13
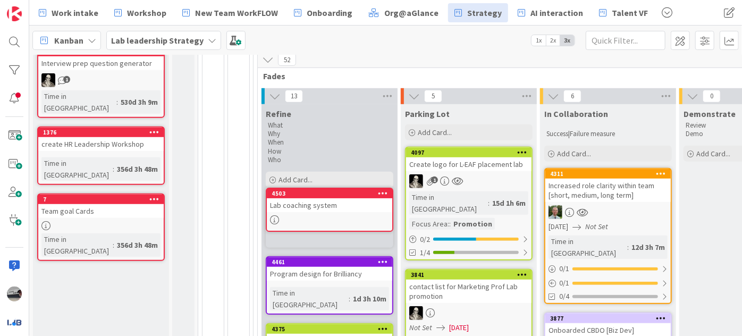
scroll to position [368, 0]
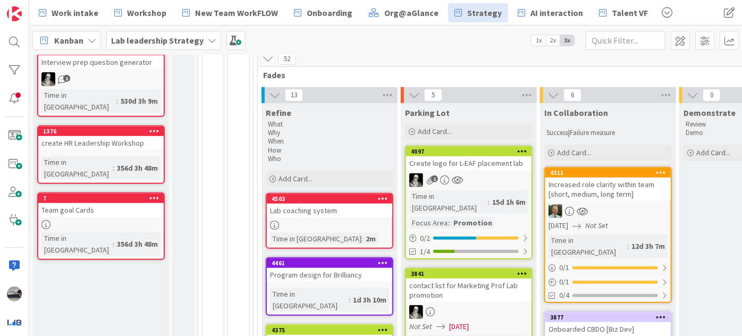
click at [367, 203] on div "Lab coaching system" at bounding box center [329, 210] width 125 height 14
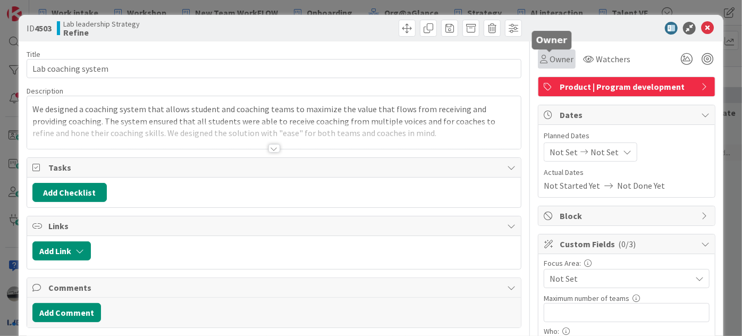
click at [541, 65] on div "Owner" at bounding box center [556, 59] width 33 height 13
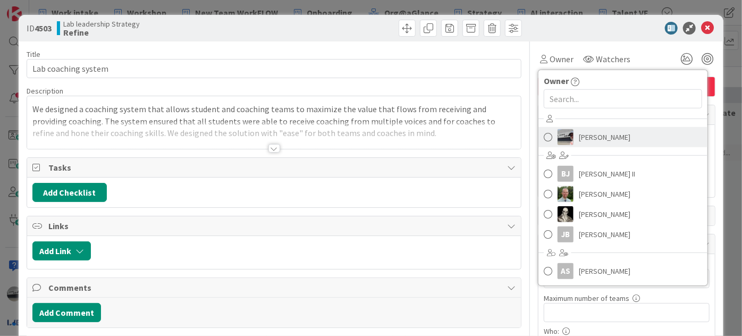
click at [568, 139] on link "[PERSON_NAME]" at bounding box center [622, 137] width 169 height 20
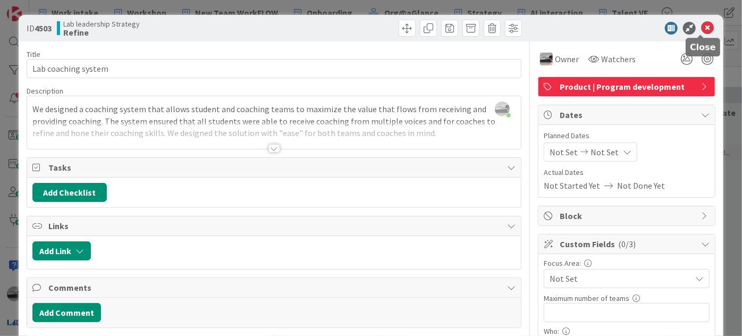
click at [704, 29] on icon at bounding box center [707, 28] width 13 height 13
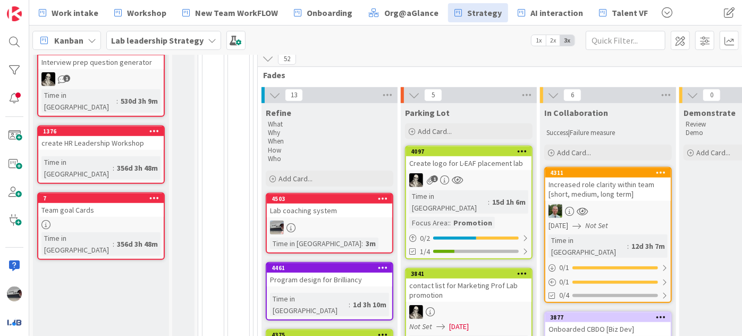
click at [347, 273] on div "Program design for Brilliancy" at bounding box center [329, 280] width 125 height 14
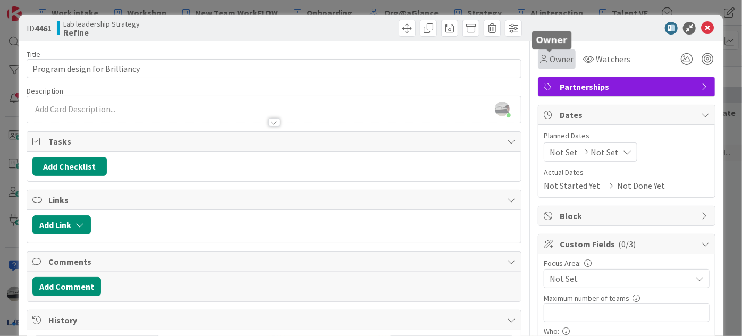
click at [551, 55] on span "Owner" at bounding box center [561, 59] width 24 height 13
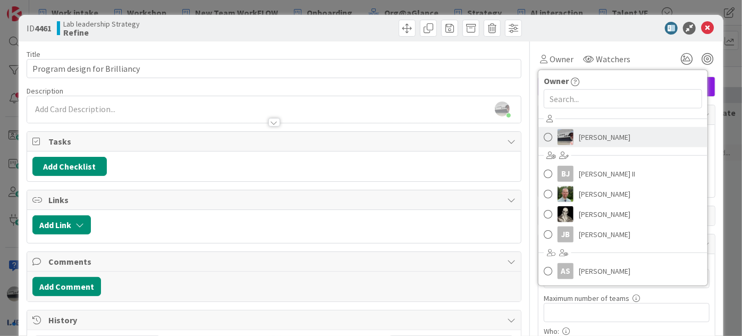
click at [579, 137] on span "[PERSON_NAME]" at bounding box center [605, 137] width 52 height 16
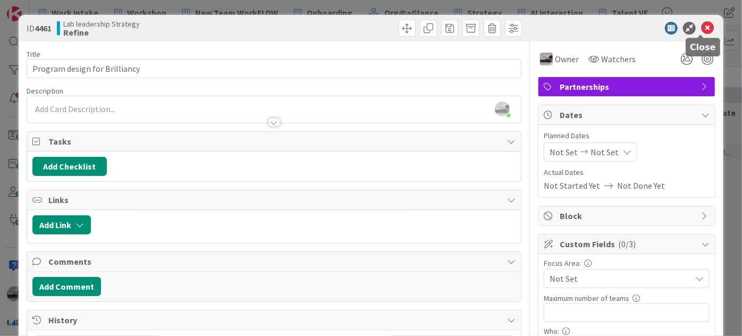
click at [701, 28] on icon at bounding box center [707, 28] width 13 height 13
